Goal: Task Accomplishment & Management: Use online tool/utility

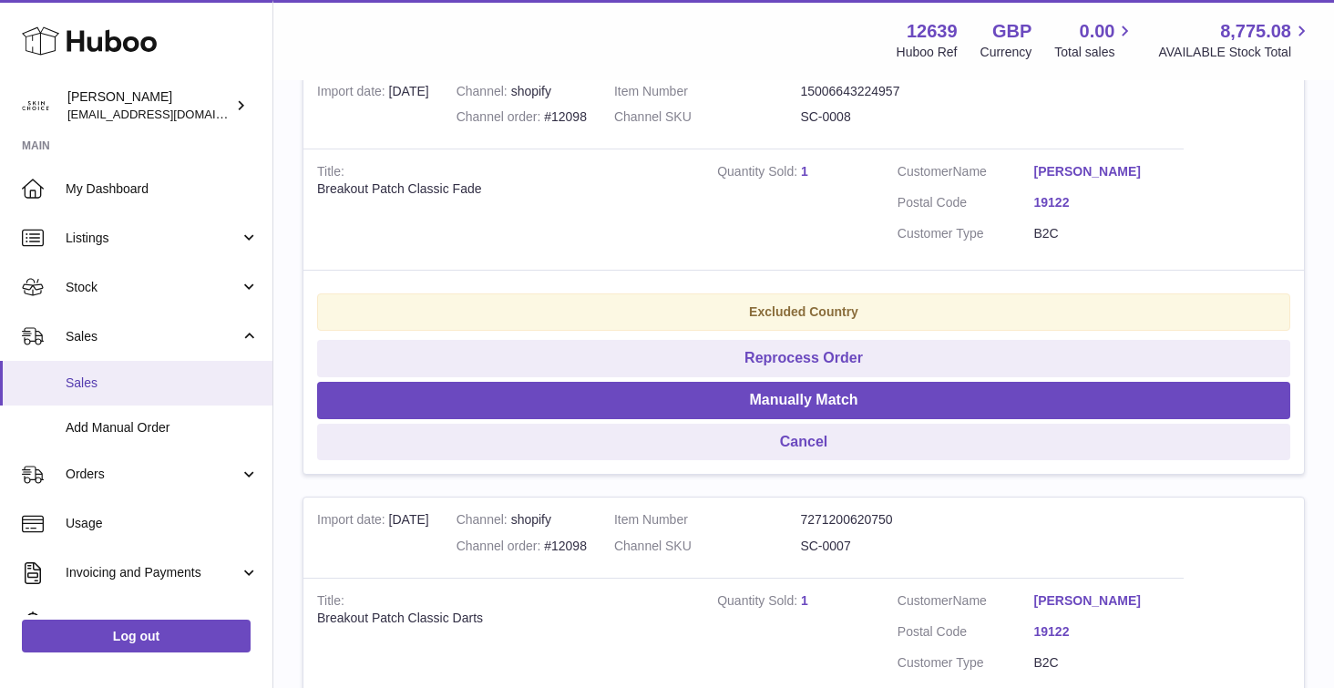
click at [144, 395] on link "Sales" at bounding box center [136, 383] width 272 height 45
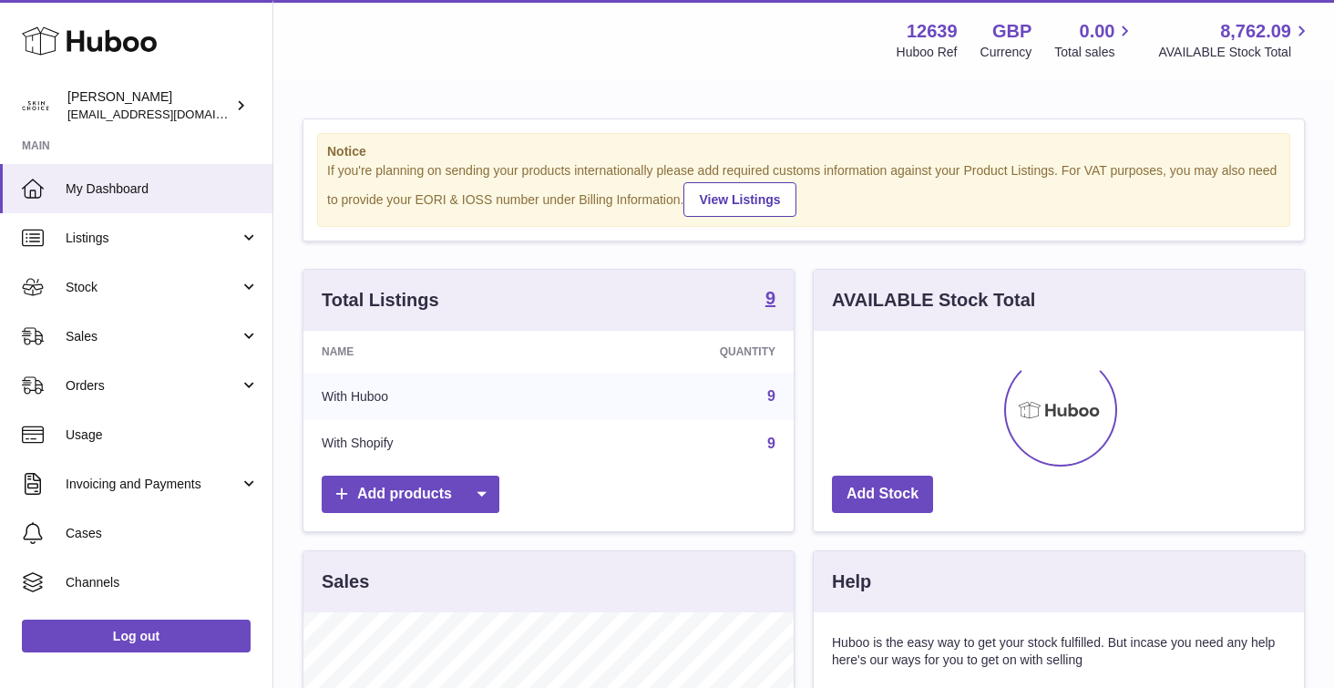
scroll to position [284, 490]
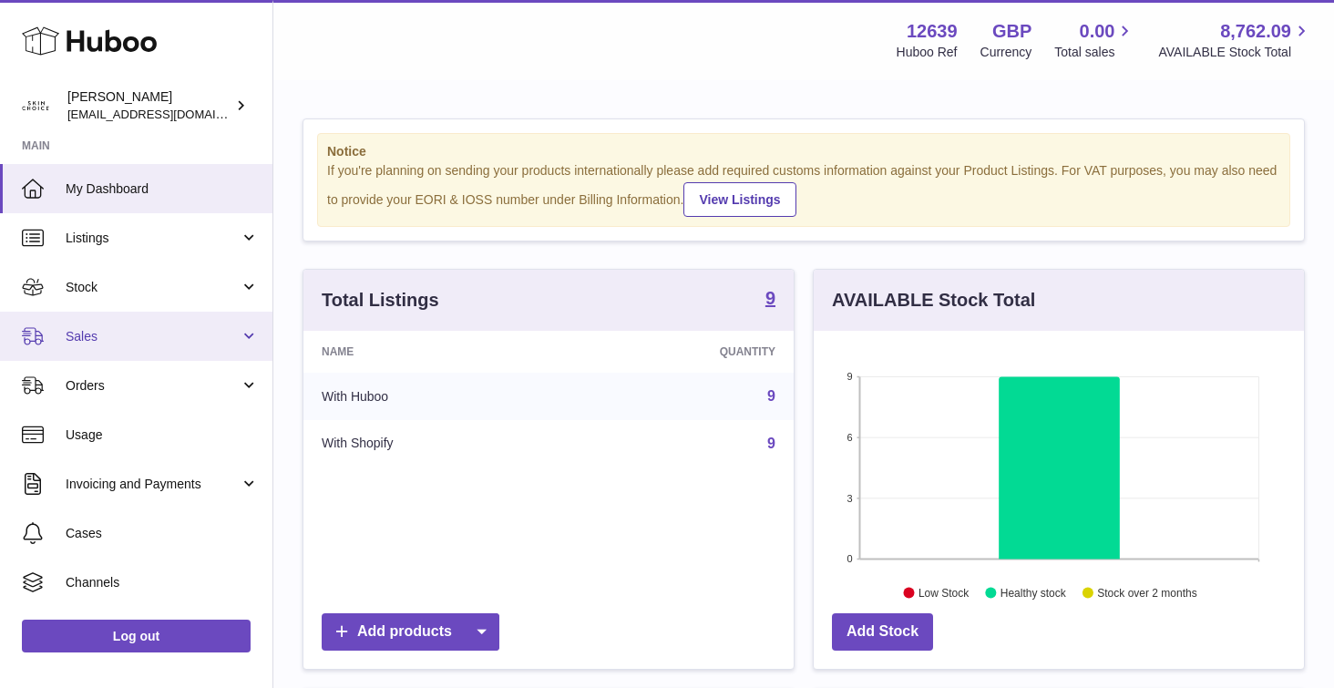
click at [187, 333] on span "Sales" at bounding box center [153, 336] width 174 height 17
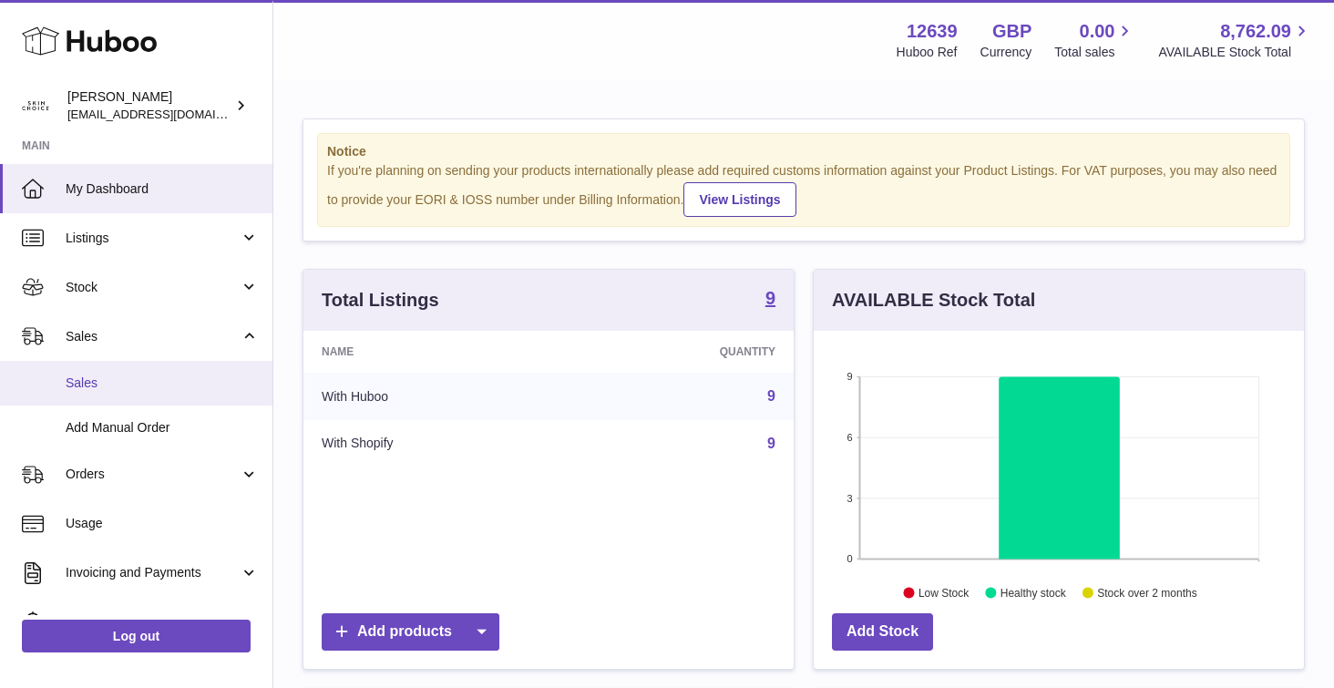
click at [163, 362] on link "Sales" at bounding box center [136, 383] width 272 height 45
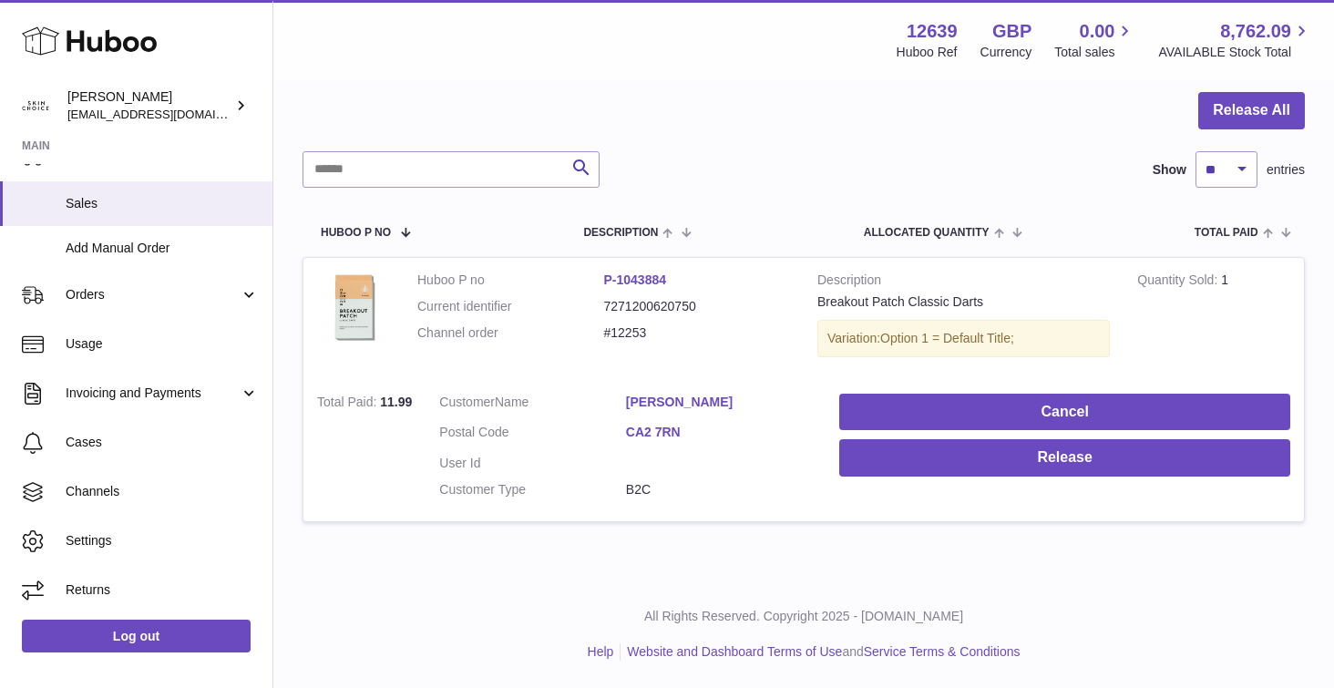
scroll to position [5, 0]
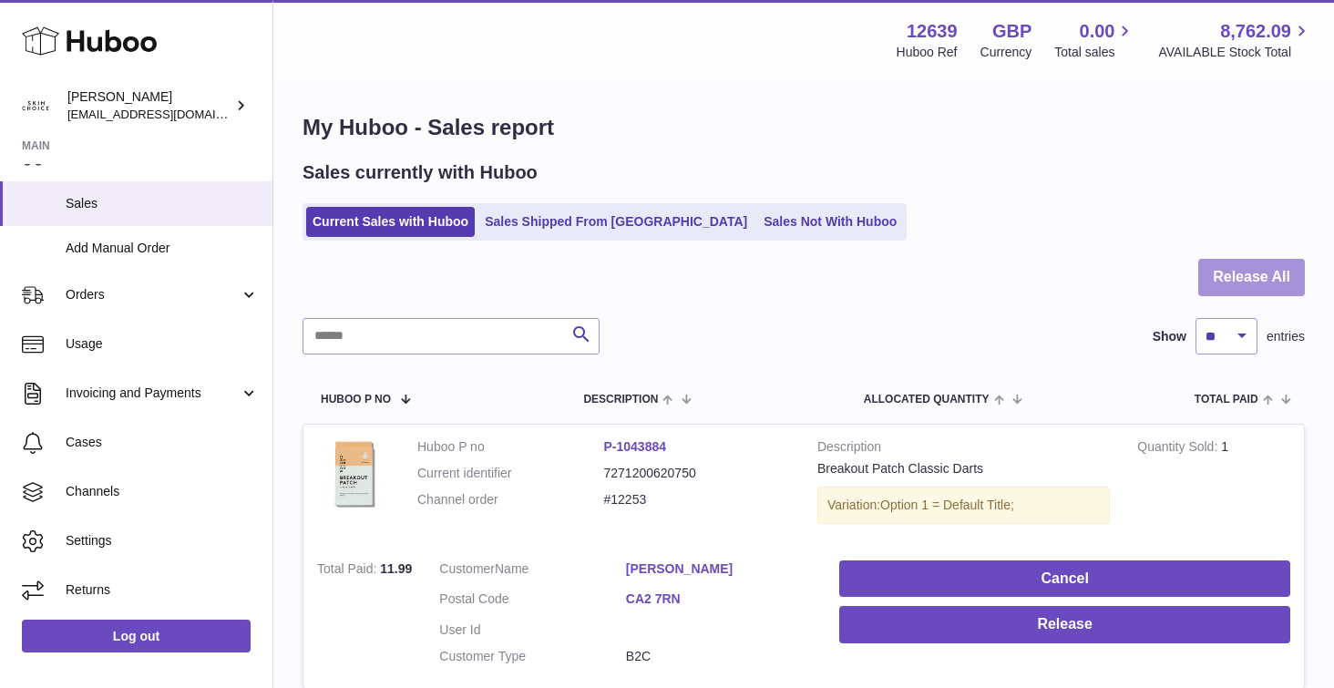
click at [1263, 278] on button "Release All" at bounding box center [1251, 277] width 107 height 37
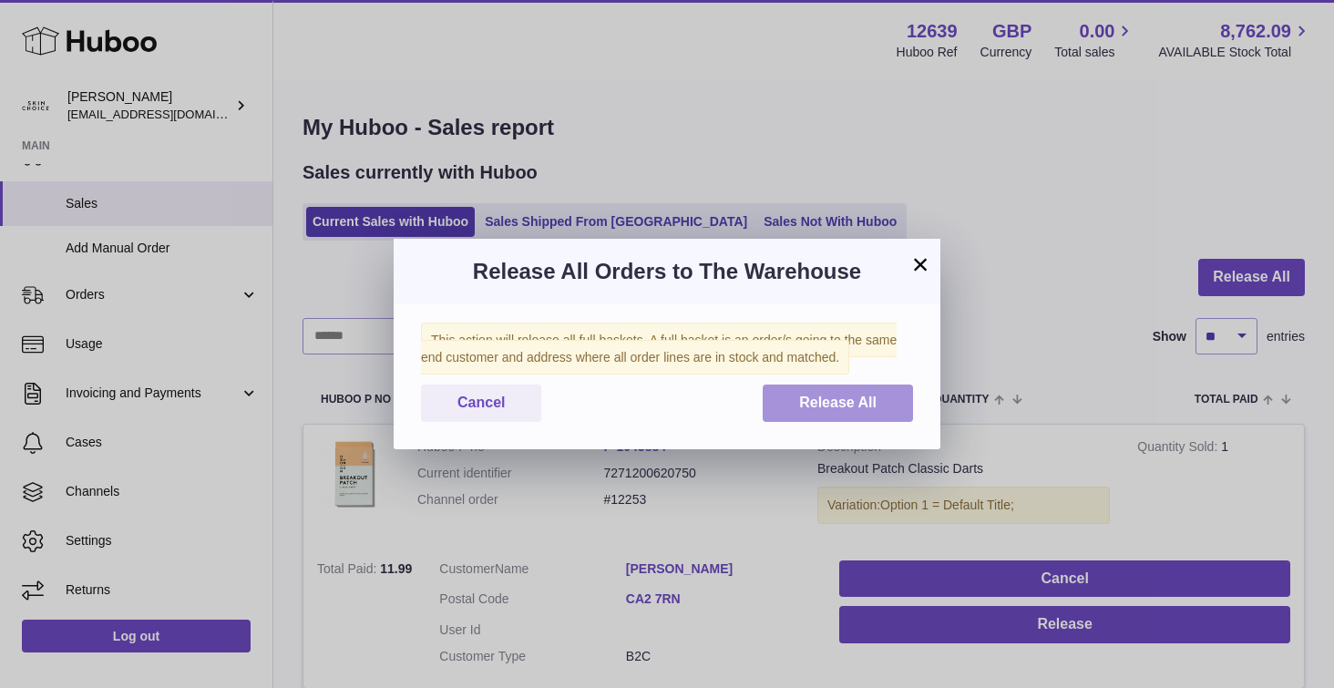
click at [857, 407] on span "Release All" at bounding box center [837, 402] width 77 height 15
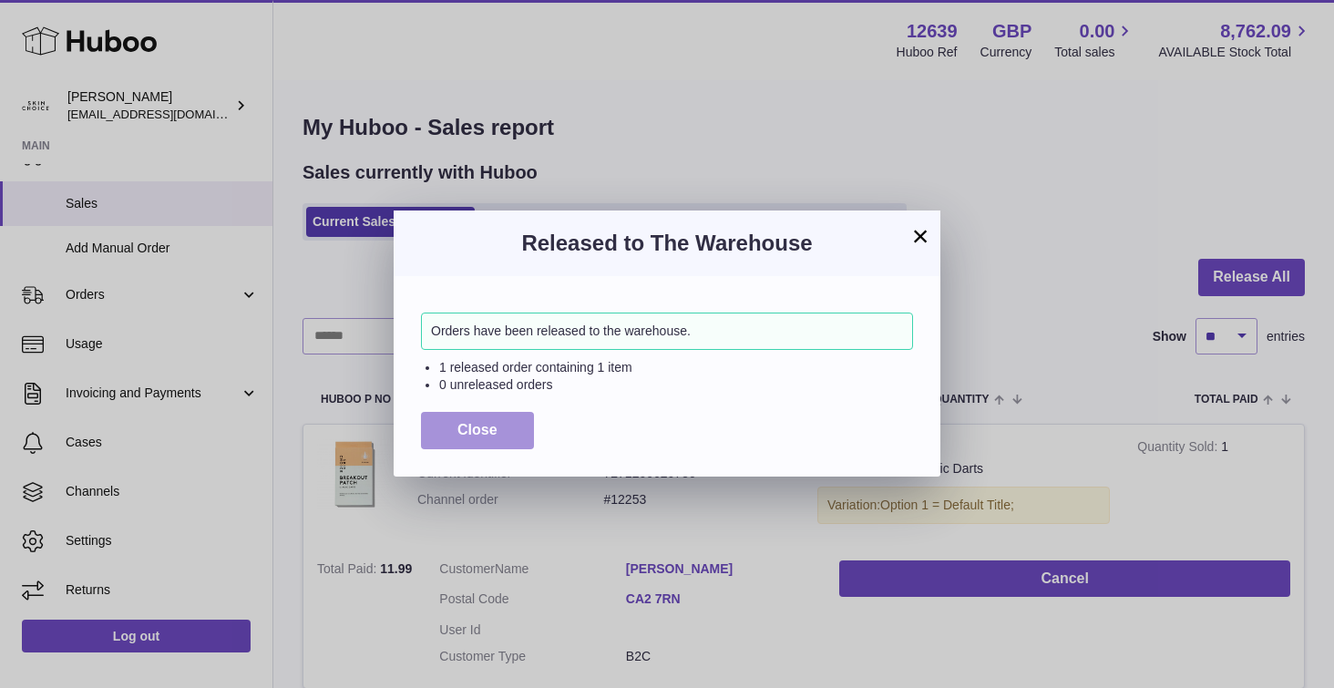
click at [504, 444] on button "Close" at bounding box center [477, 430] width 113 height 37
